Goal: Task Accomplishment & Management: Complete application form

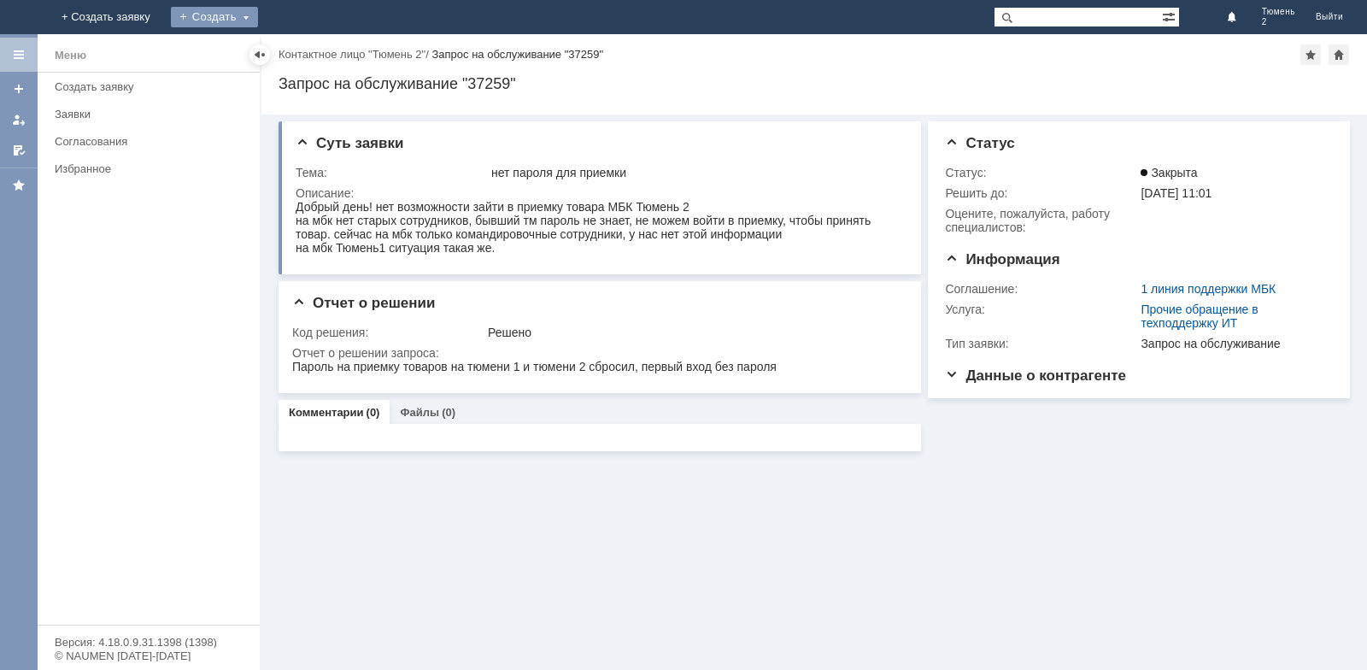
click at [258, 13] on div "Создать" at bounding box center [214, 17] width 87 height 21
click at [321, 62] on div "Заявка" at bounding box center [253, 51] width 137 height 27
click at [272, 20] on div "Создать" at bounding box center [228, 17] width 87 height 21
click at [318, 50] on link "Заявка" at bounding box center [253, 51] width 130 height 21
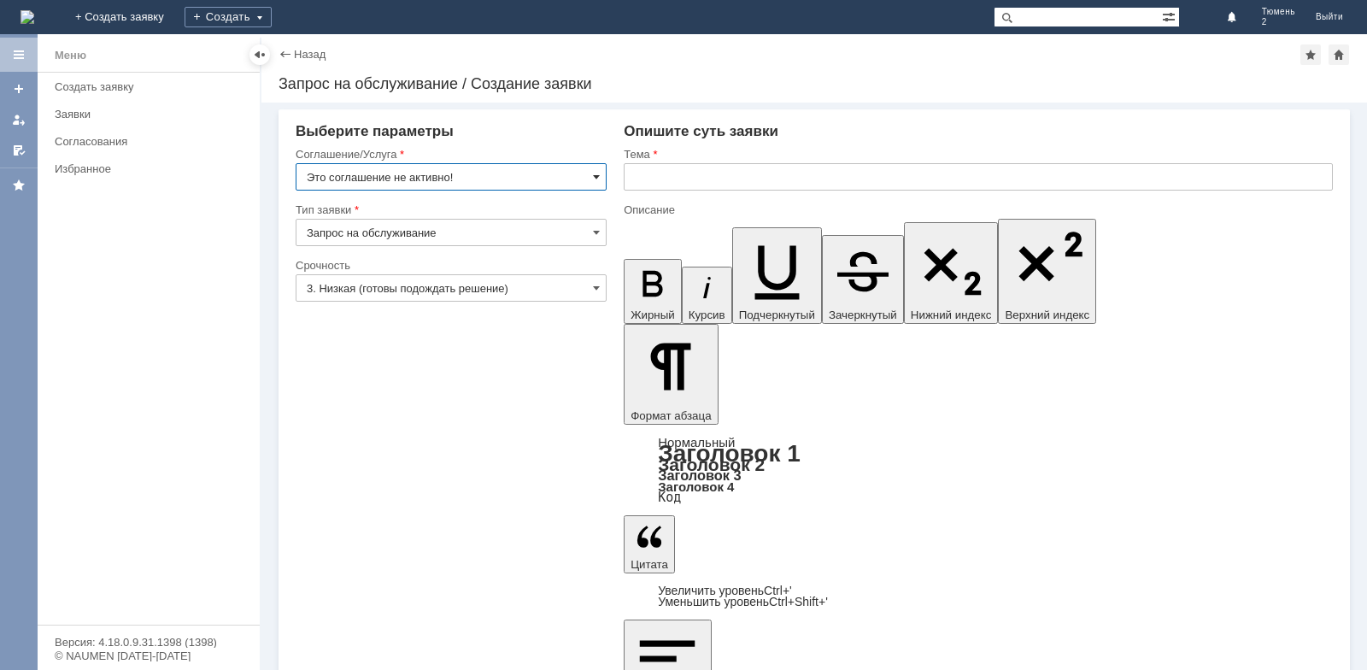
click at [593, 174] on span at bounding box center [596, 177] width 7 height 14
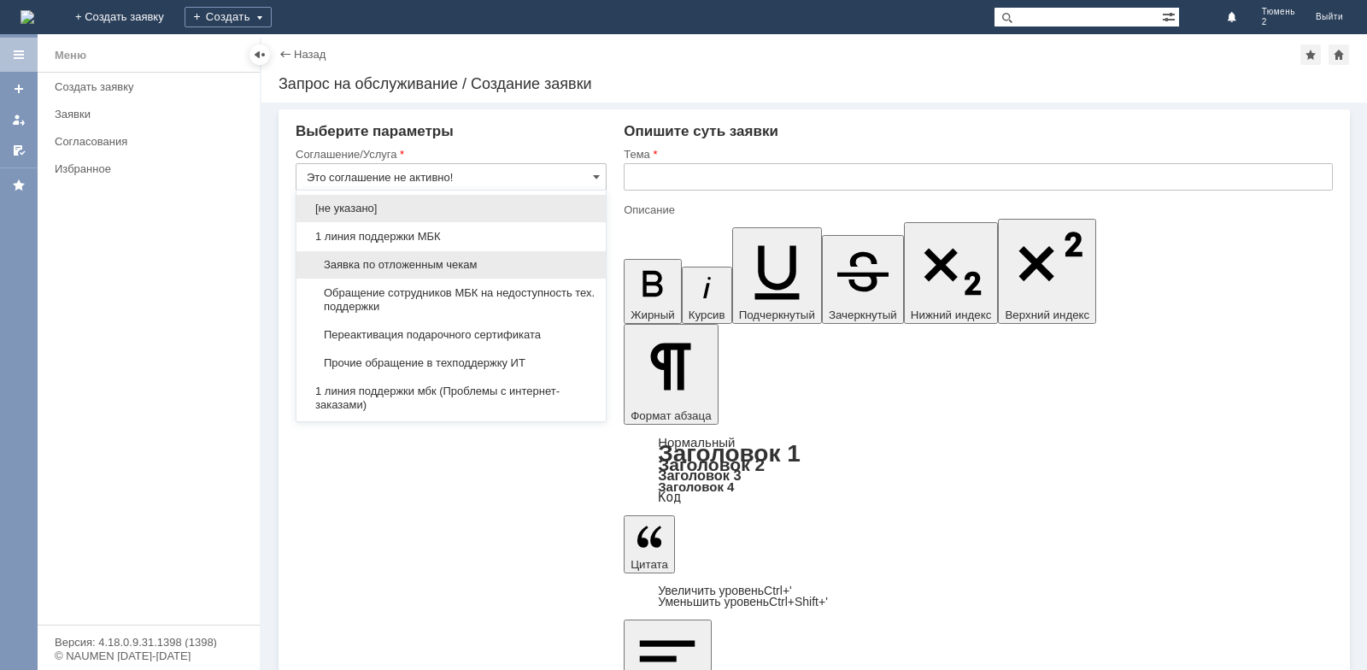
click at [421, 267] on span "Заявка по отложенным чекам" at bounding box center [451, 265] width 289 height 14
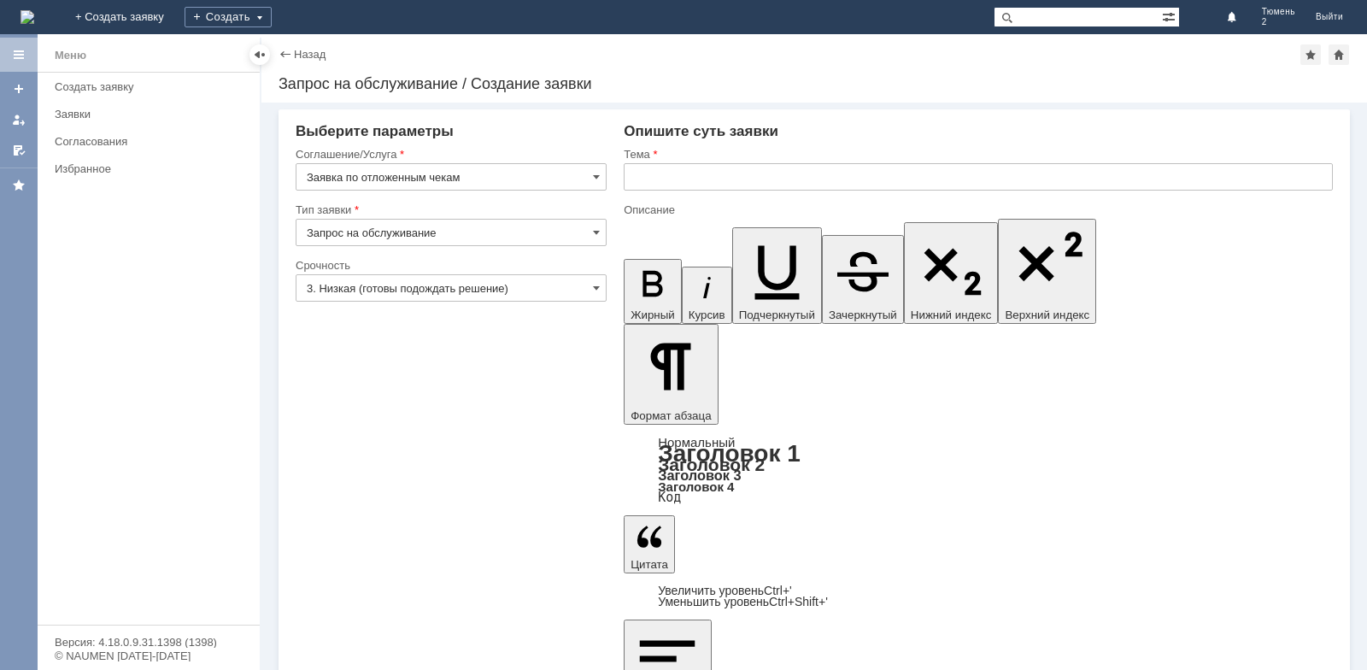
type input "Заявка по отложенным чекам"
click at [653, 186] on input "text" at bounding box center [978, 176] width 709 height 27
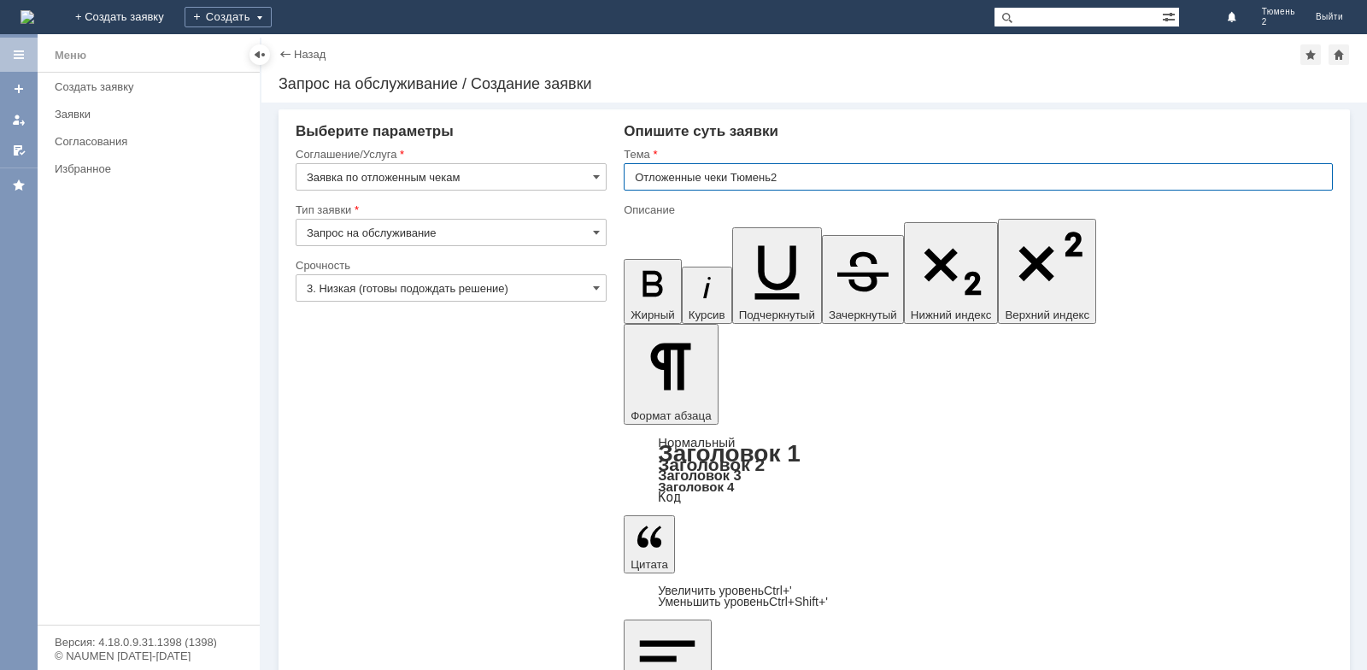
type input "Отложенные чеки Тюмень2"
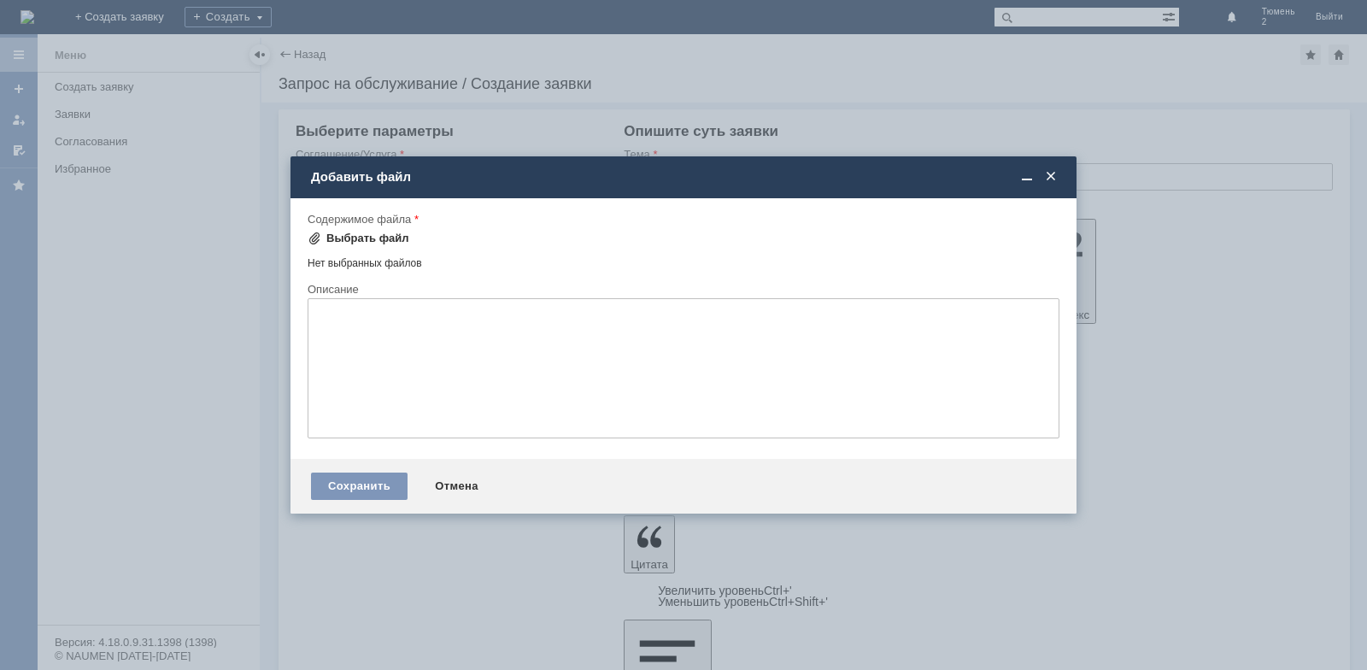
click at [401, 239] on div "Выбрать файл" at bounding box center [367, 239] width 83 height 14
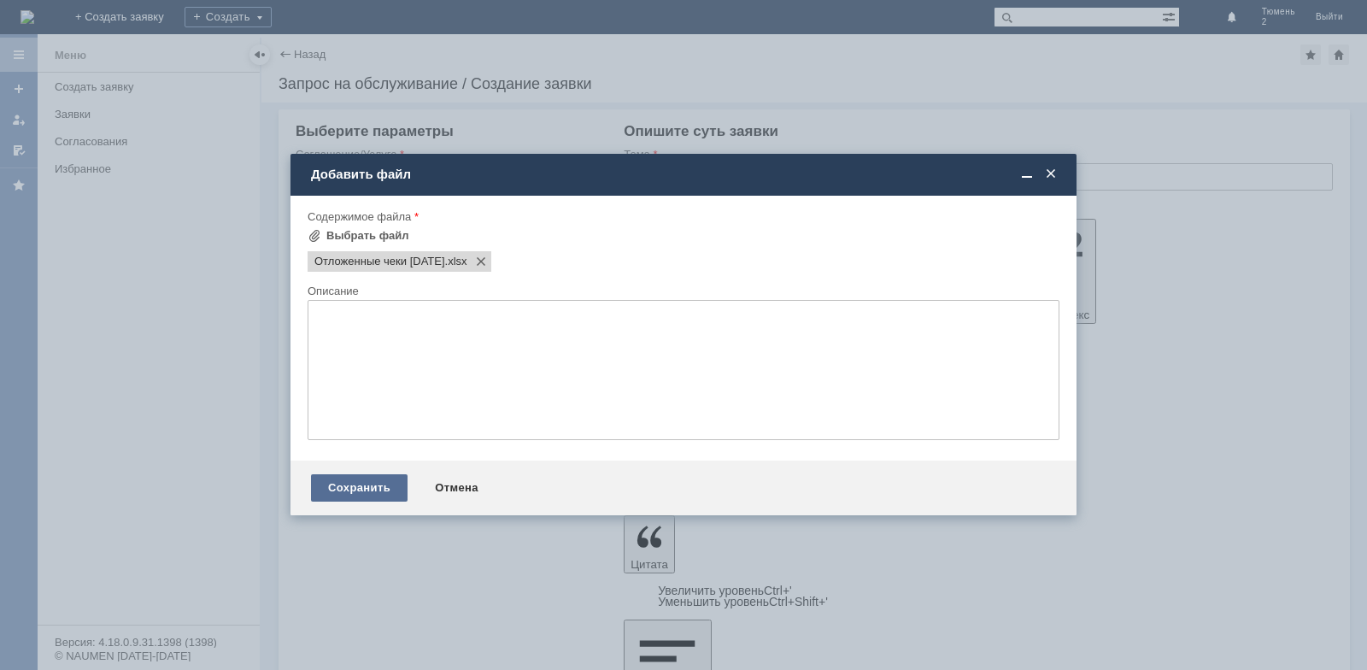
click at [367, 484] on div "Сохранить" at bounding box center [359, 487] width 97 height 27
